Goal: Information Seeking & Learning: Learn about a topic

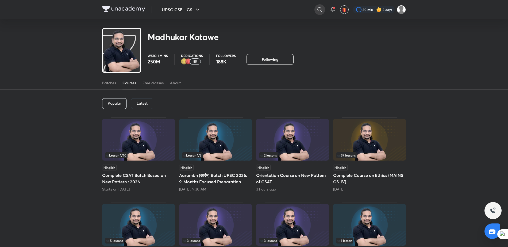
click at [317, 12] on icon at bounding box center [320, 9] width 6 height 6
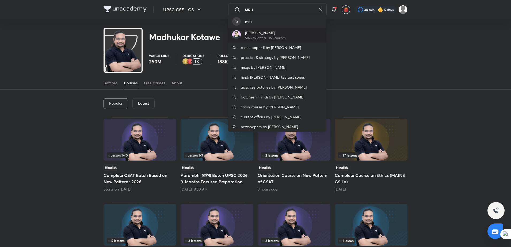
type input "MRU"
click at [260, 40] on p "516K followers • 165 courses" at bounding box center [265, 38] width 40 height 5
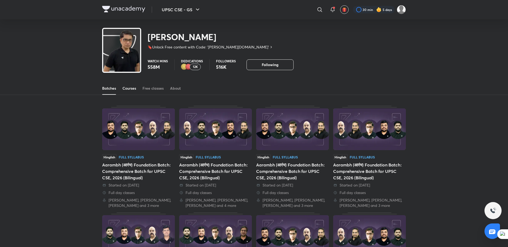
click at [128, 86] on div "Courses" at bounding box center [129, 88] width 14 height 5
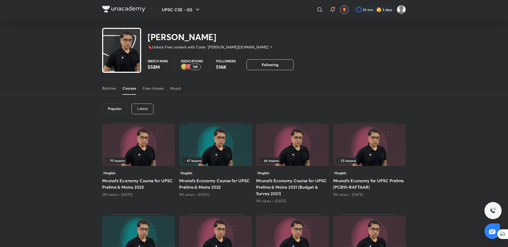
click at [143, 111] on div "Latest" at bounding box center [143, 109] width 22 height 11
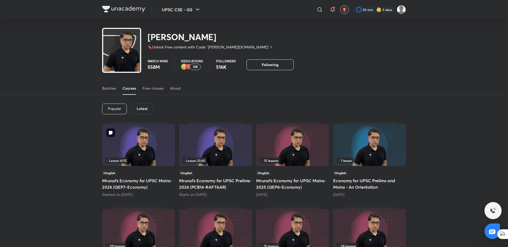
click at [140, 140] on img at bounding box center [138, 145] width 73 height 42
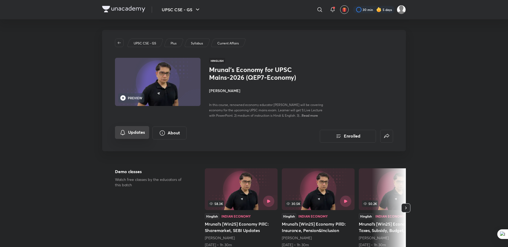
click at [133, 134] on button "Updates" at bounding box center [132, 132] width 34 height 13
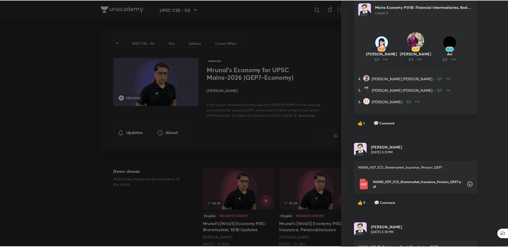
scroll to position [82, 0]
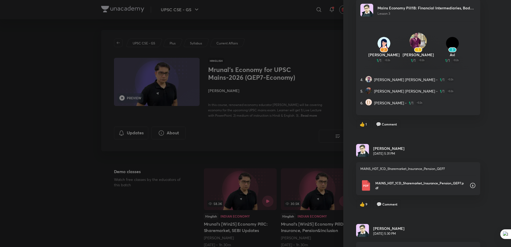
click at [63, 163] on div at bounding box center [255, 123] width 511 height 247
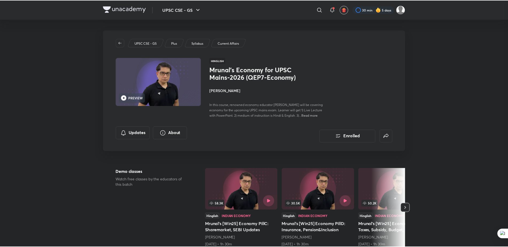
scroll to position [0, 0]
